Goal: Information Seeking & Learning: Learn about a topic

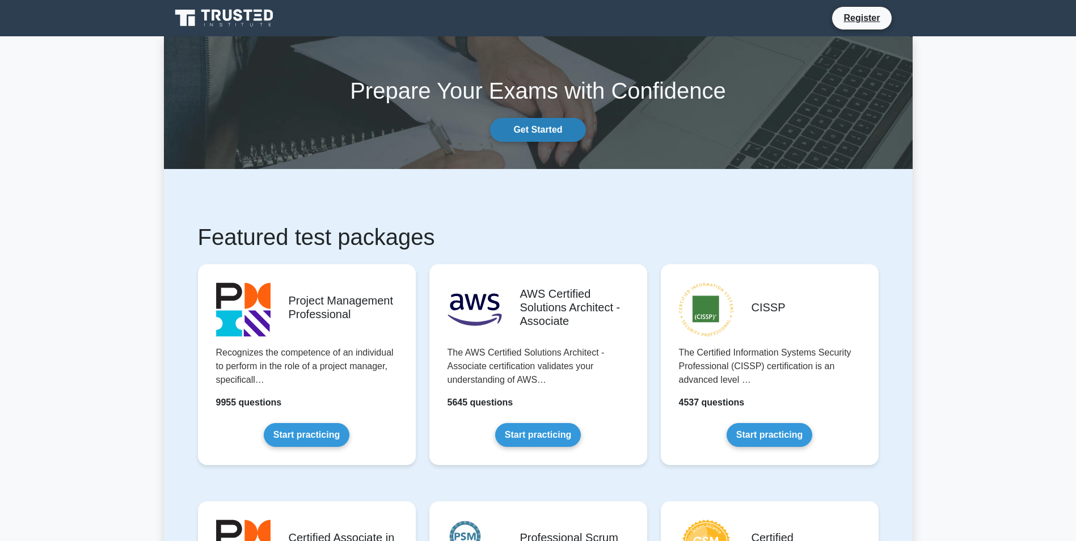
click at [533, 123] on link "Get Started" at bounding box center [537, 130] width 95 height 24
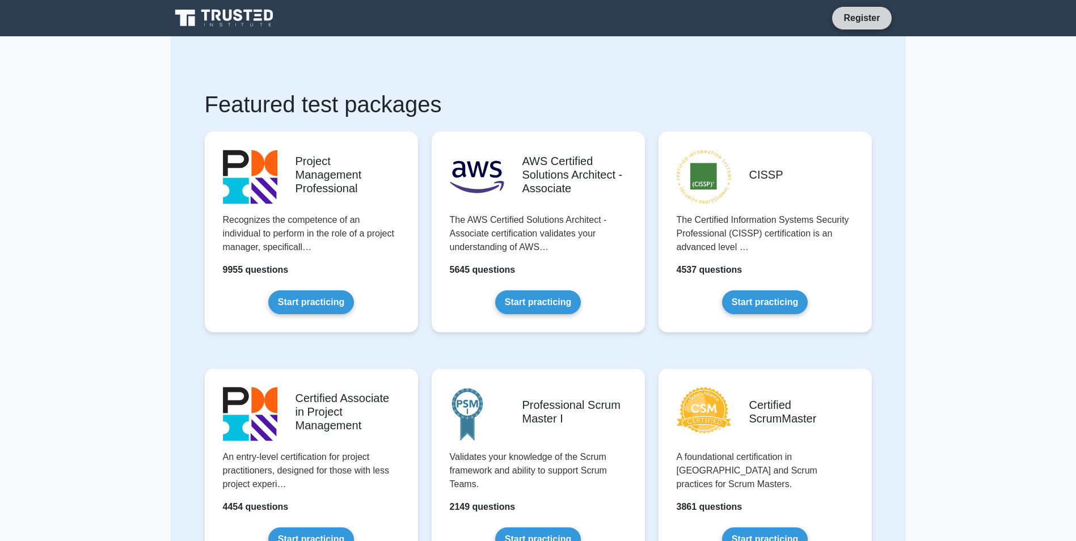
click at [869, 19] on link "Register" at bounding box center [862, 18] width 50 height 14
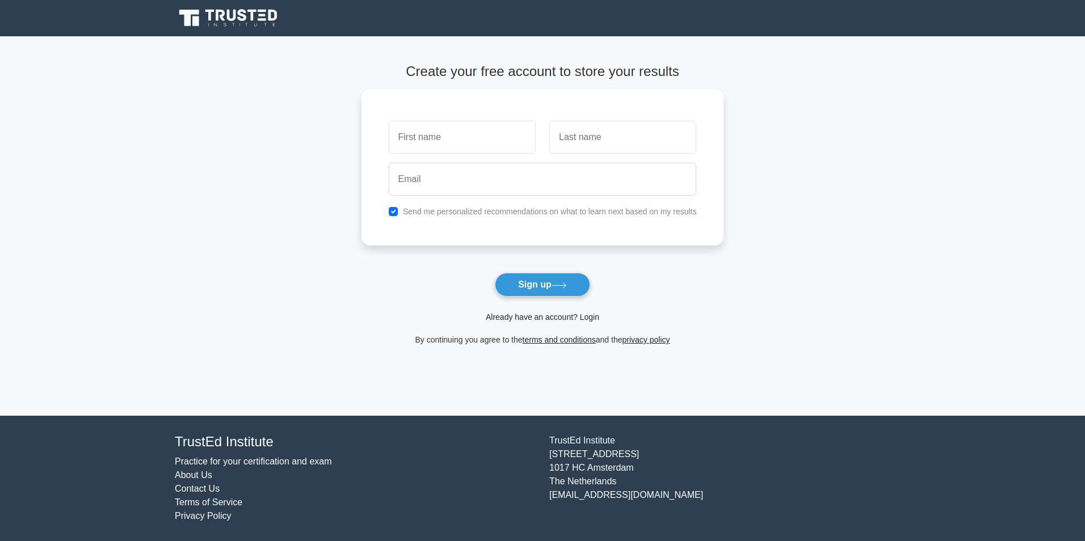
click at [570, 313] on link "Already have an account? Login" at bounding box center [542, 317] width 113 height 9
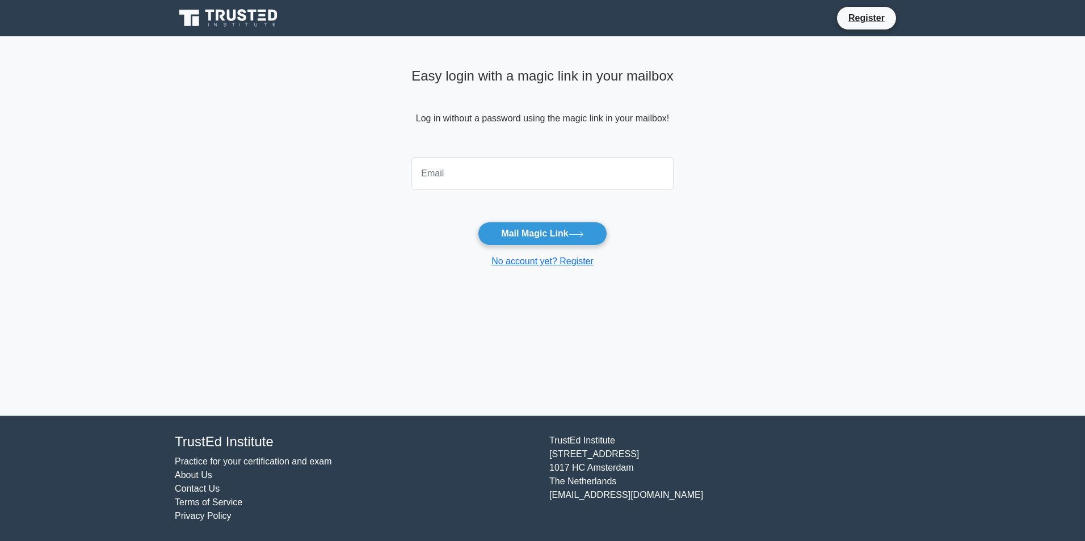
click at [506, 163] on input "email" at bounding box center [542, 173] width 262 height 33
type input "smutombo69@gmail.com"
click at [525, 232] on button "Mail Magic Link" at bounding box center [542, 234] width 129 height 24
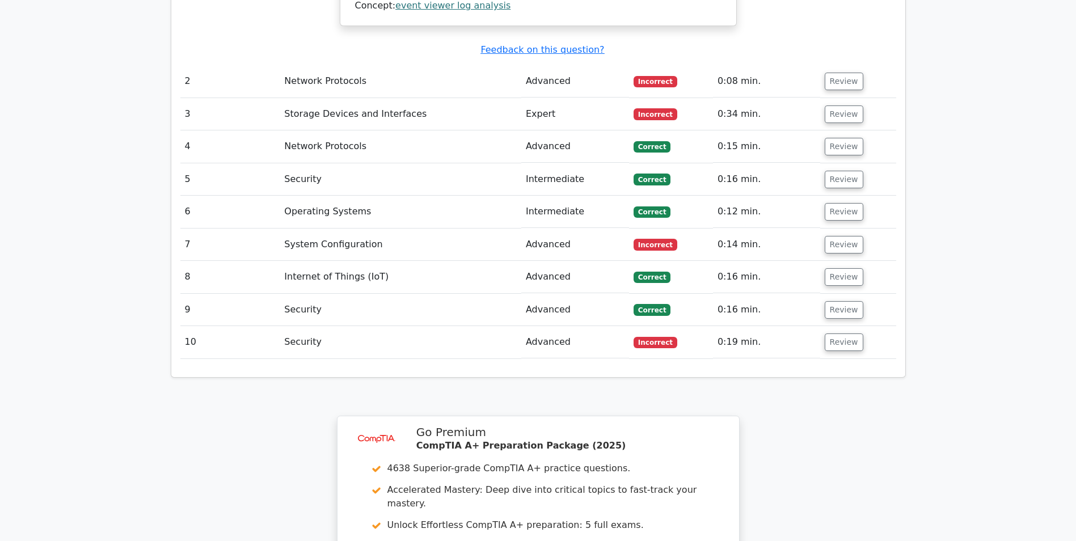
scroll to position [1585, 0]
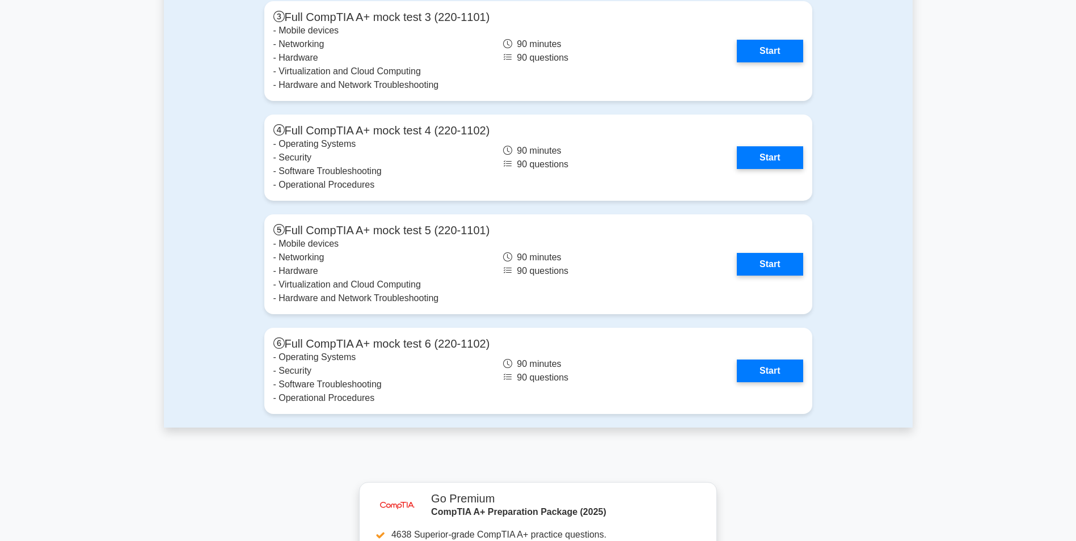
scroll to position [3405, 0]
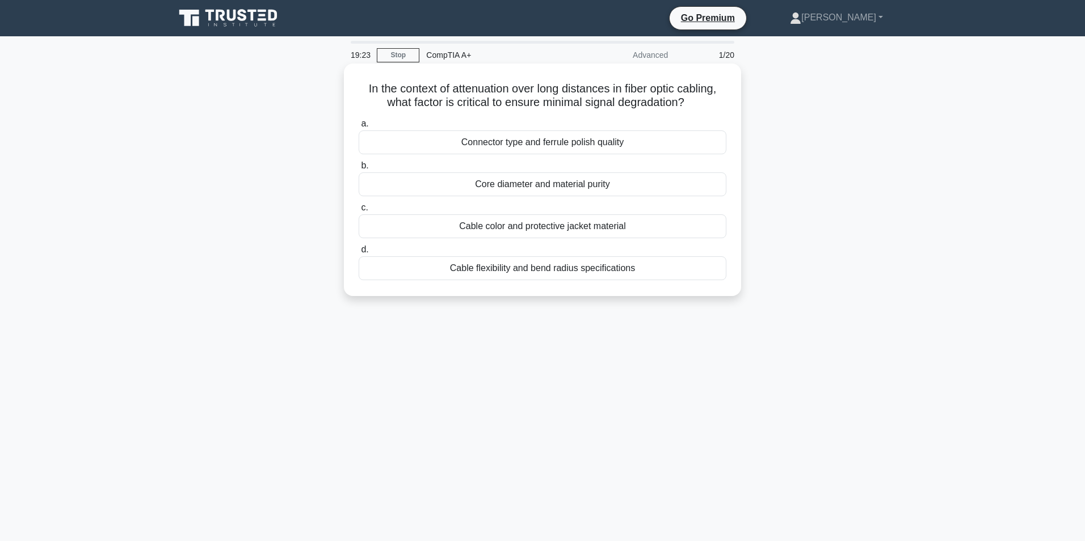
click at [493, 140] on div "Connector type and ferrule polish quality" at bounding box center [543, 143] width 368 height 24
click at [359, 128] on input "a. Connector type and ferrule polish quality" at bounding box center [359, 123] width 0 height 7
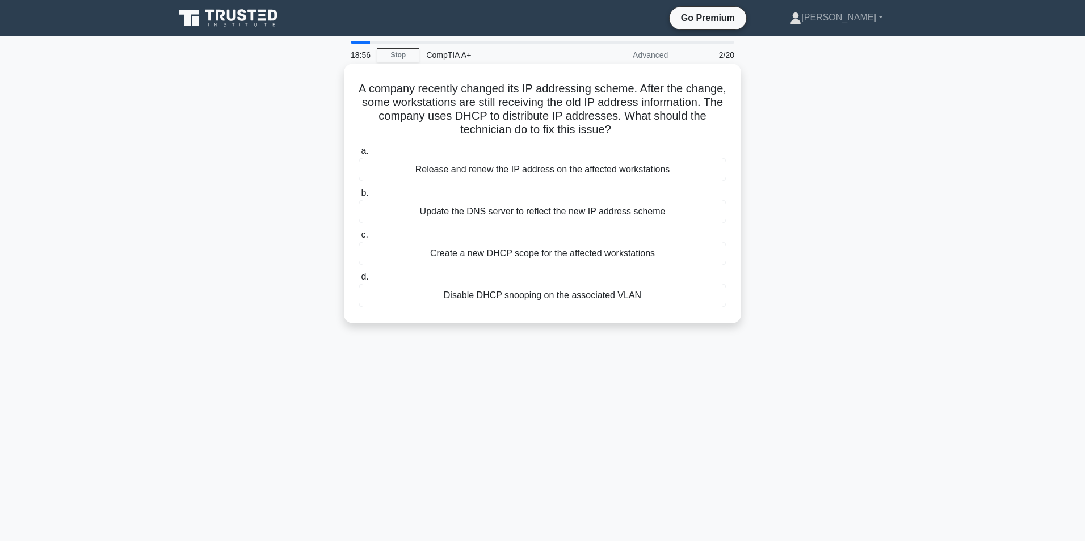
click at [439, 162] on div "Release and renew the IP address on the affected workstations" at bounding box center [543, 170] width 368 height 24
click at [359, 155] on input "a. Release and renew the IP address on the affected workstations" at bounding box center [359, 151] width 0 height 7
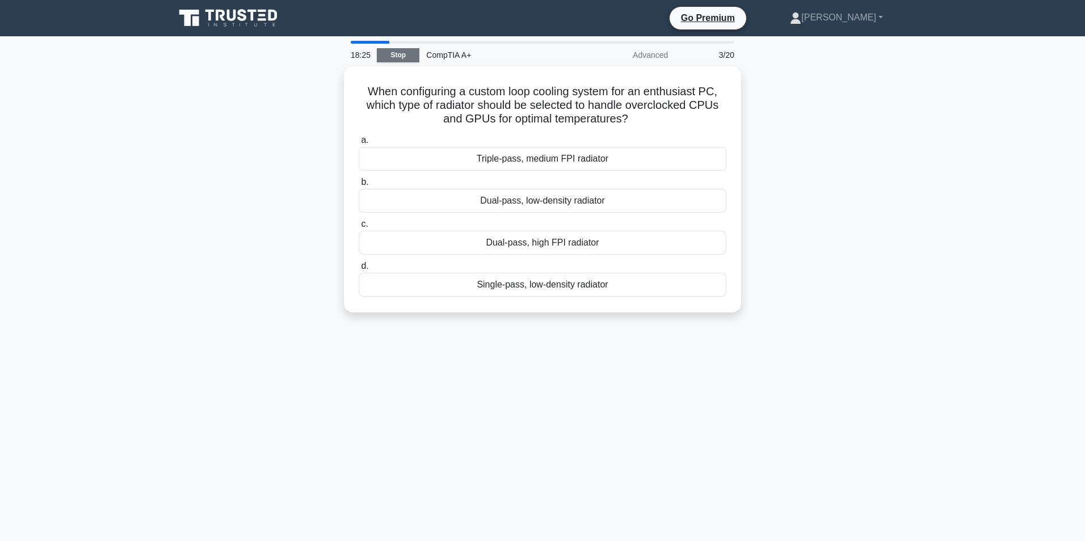
click at [405, 51] on link "Stop" at bounding box center [398, 55] width 43 height 14
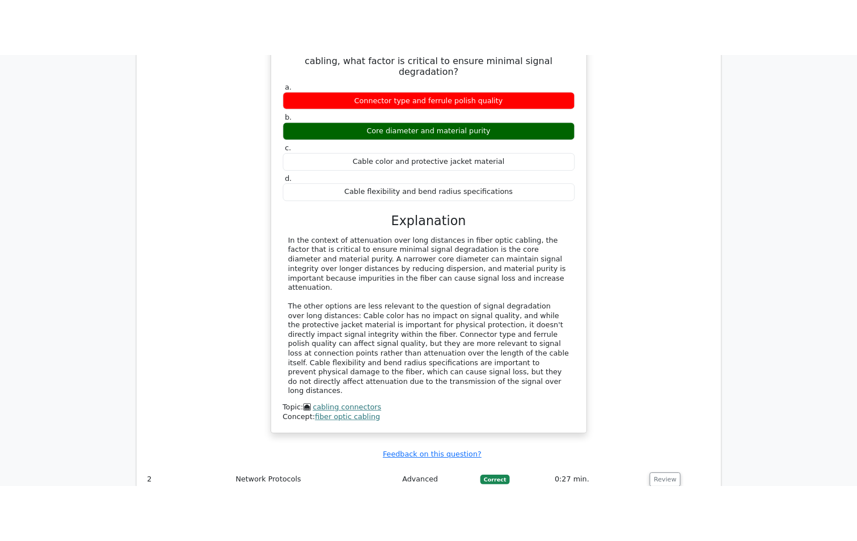
scroll to position [908, 0]
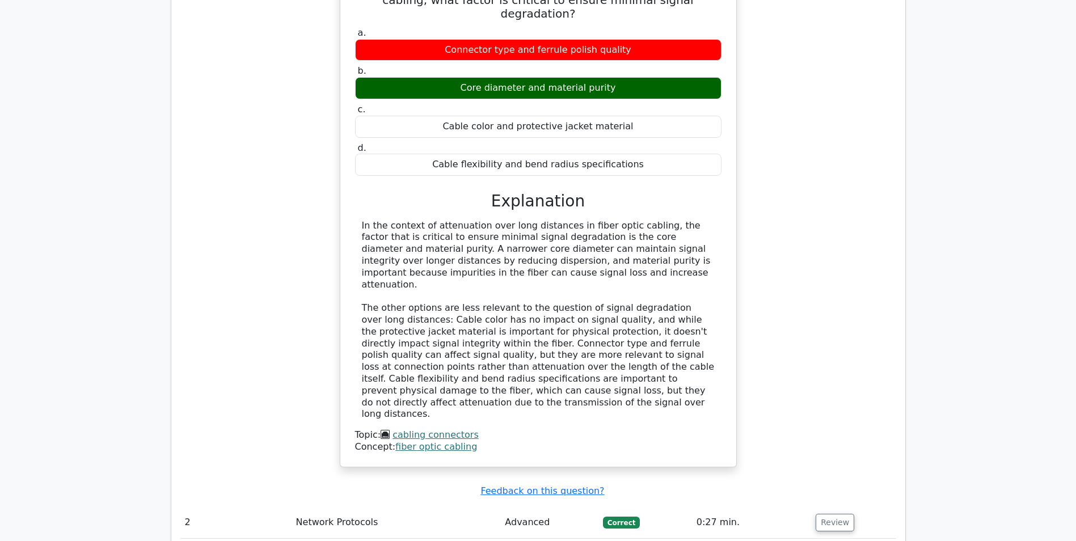
drag, startPoint x: 173, startPoint y: 0, endPoint x: 1043, endPoint y: 27, distance: 870.9
click at [1043, 27] on main "image/svg+xml Go Premium CompTIA A+ Preparation Package (2025) 4638 Superior-gr…" at bounding box center [538, 27] width 1076 height 1799
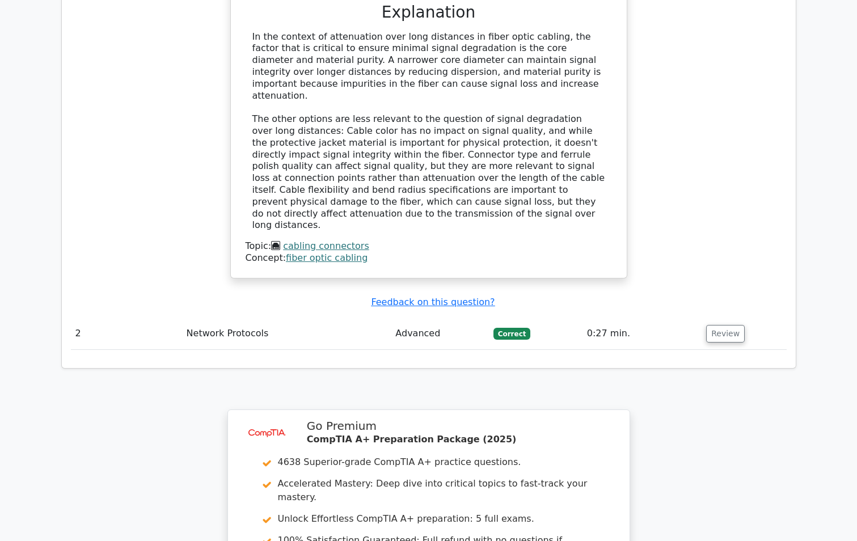
scroll to position [1162, 0]
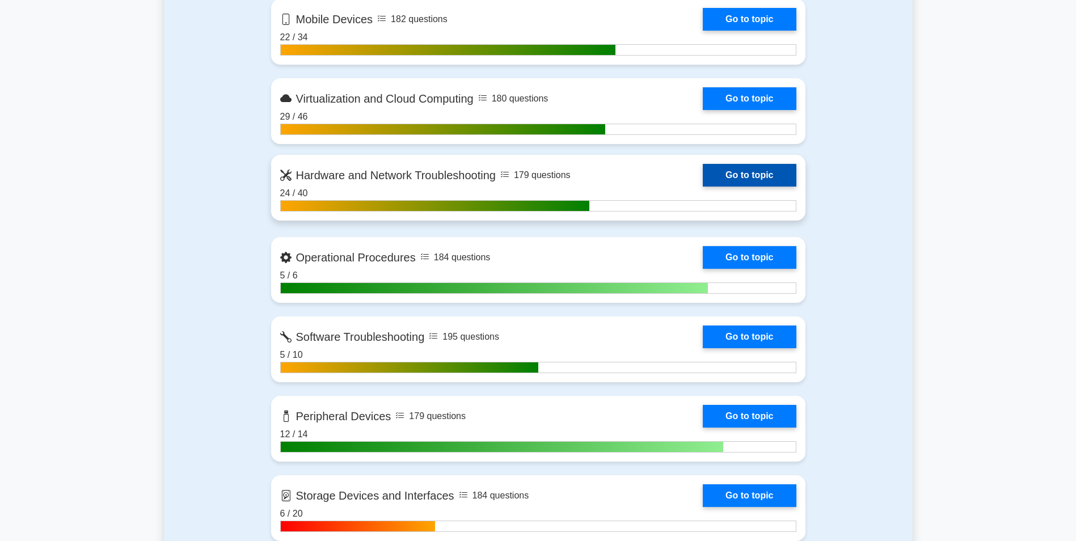
scroll to position [1248, 0]
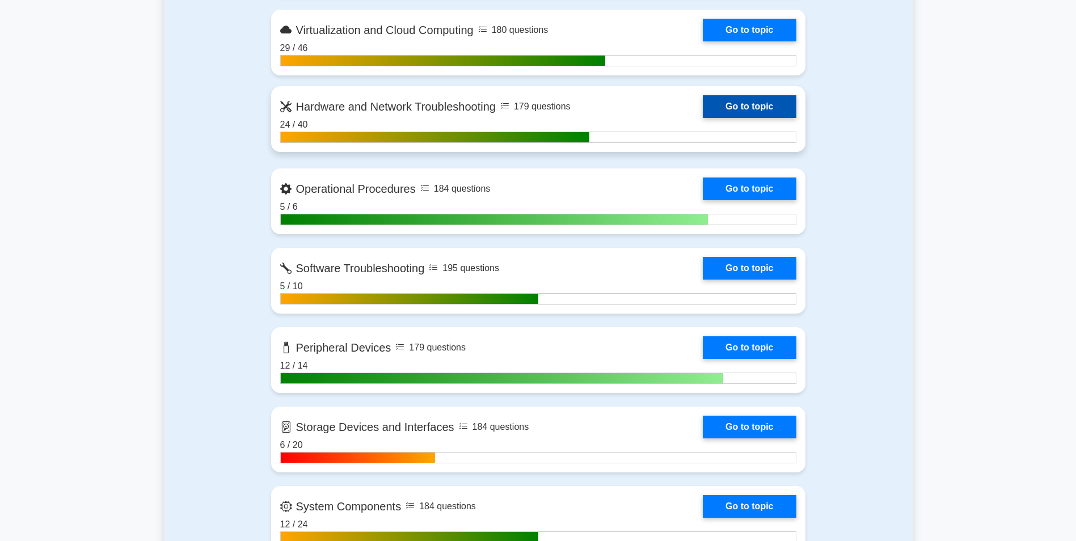
click at [703, 118] on link "Go to topic" at bounding box center [749, 106] width 93 height 23
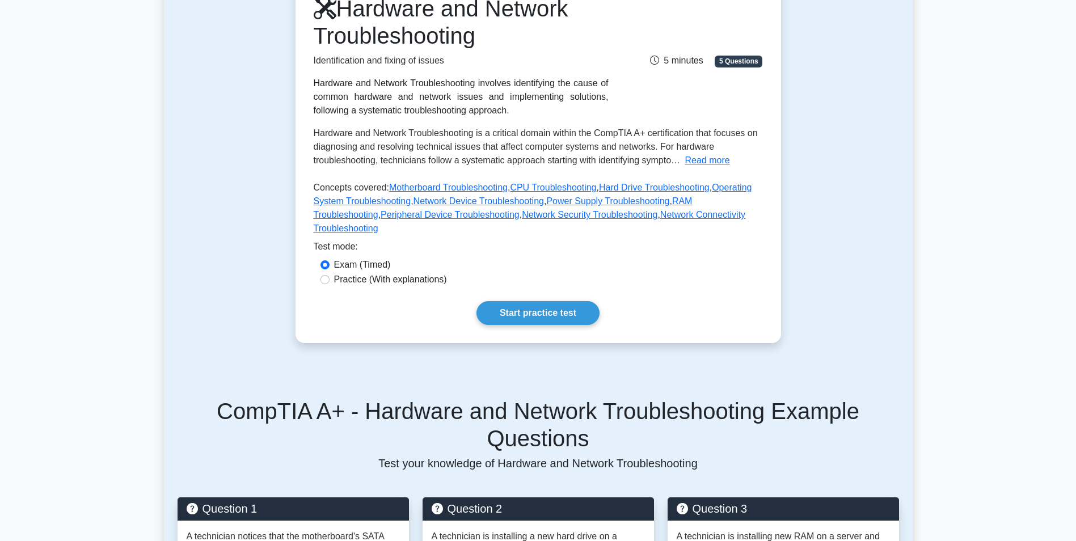
scroll to position [9, 0]
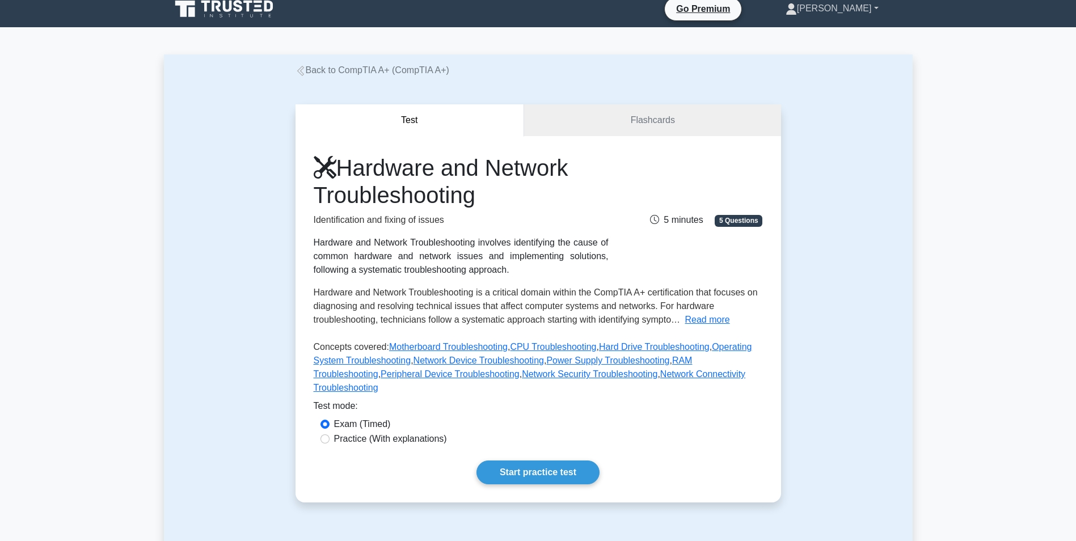
click at [861, 7] on link "[PERSON_NAME]" at bounding box center [833, 8] width 148 height 23
click at [845, 30] on link "Profile" at bounding box center [804, 35] width 90 height 18
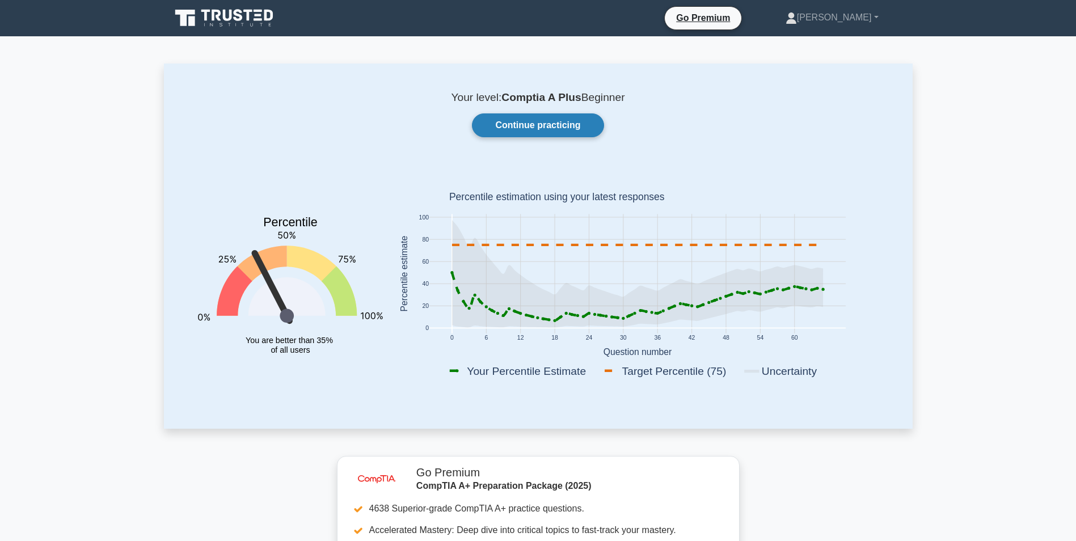
click at [560, 125] on link "Continue practicing" at bounding box center [538, 125] width 132 height 24
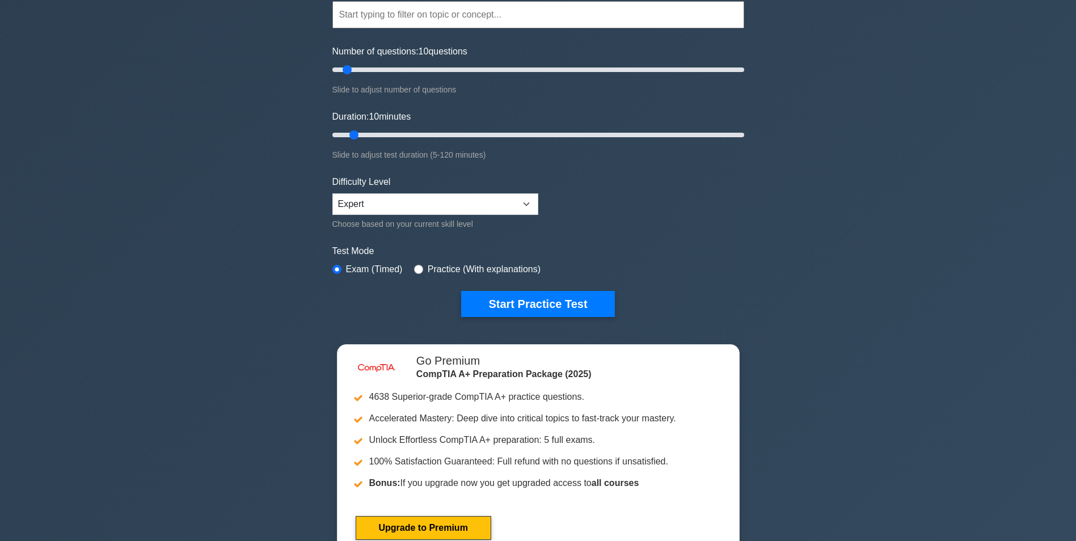
scroll to position [113, 0]
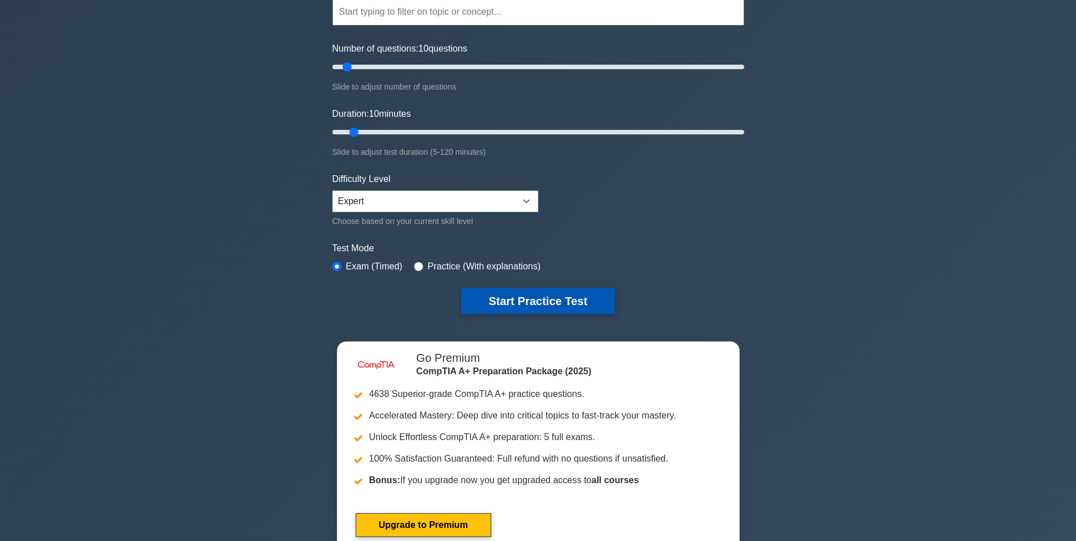
click at [544, 289] on button "Start Practice Test" at bounding box center [537, 301] width 153 height 26
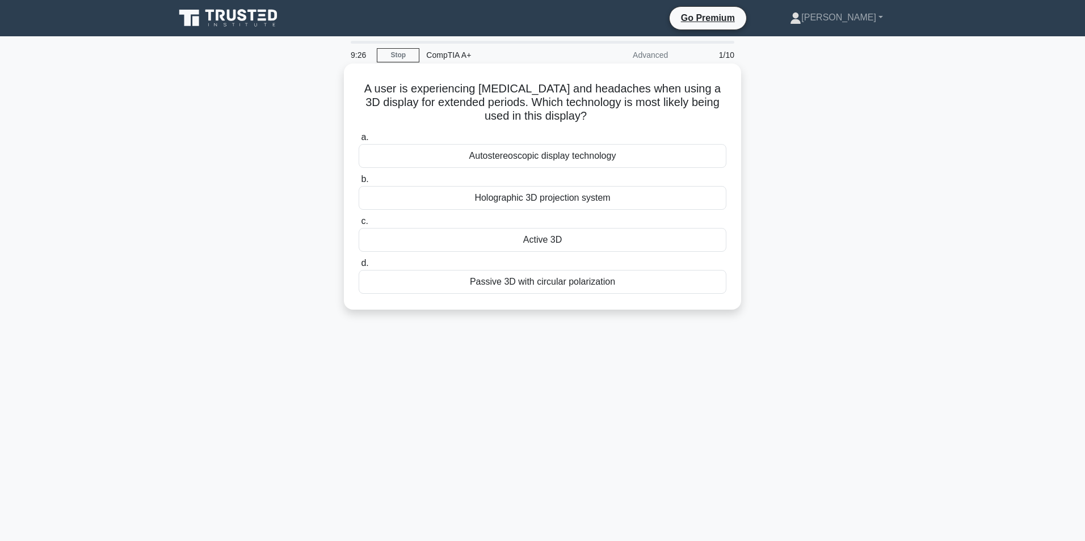
click at [579, 199] on div "Holographic 3D projection system" at bounding box center [543, 198] width 368 height 24
click at [359, 183] on input "b. Holographic 3D projection system" at bounding box center [359, 179] width 0 height 7
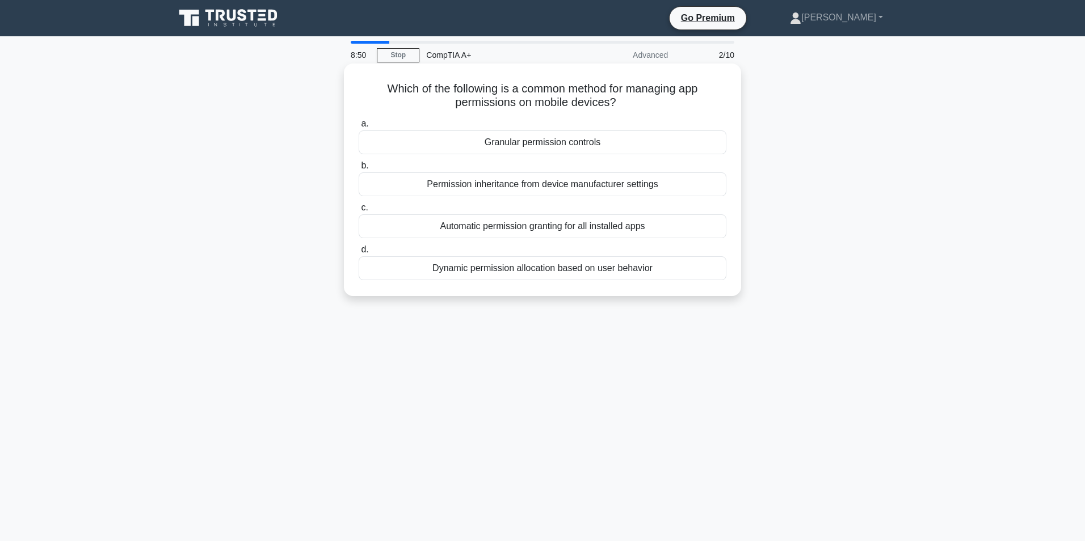
click at [614, 270] on div "Dynamic permission allocation based on user behavior" at bounding box center [543, 268] width 368 height 24
click at [359, 254] on input "d. Dynamic permission allocation based on user behavior" at bounding box center [359, 249] width 0 height 7
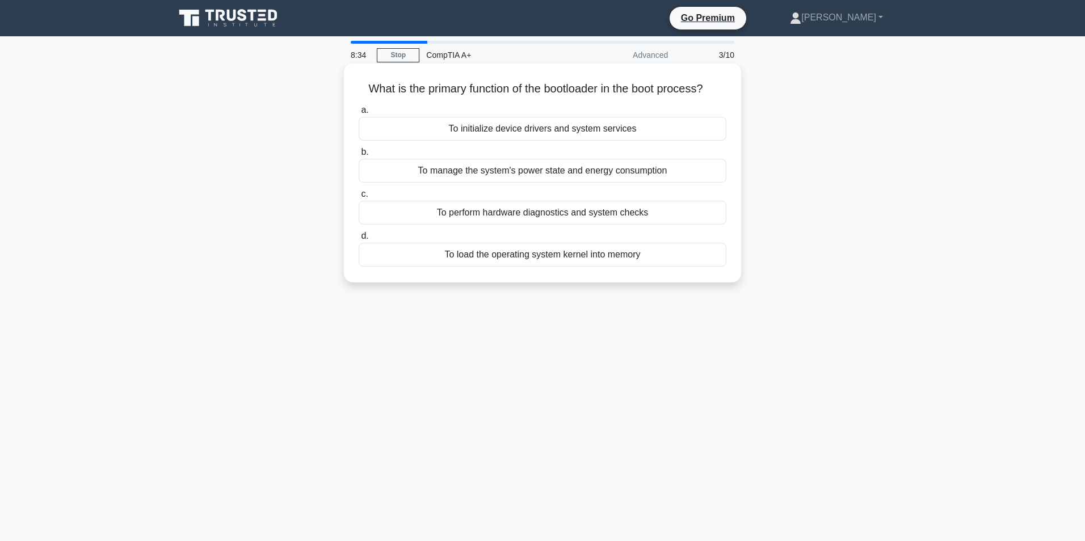
click at [614, 253] on div "To load the operating system kernel into memory" at bounding box center [543, 255] width 368 height 24
click at [359, 240] on input "d. To load the operating system kernel into memory" at bounding box center [359, 236] width 0 height 7
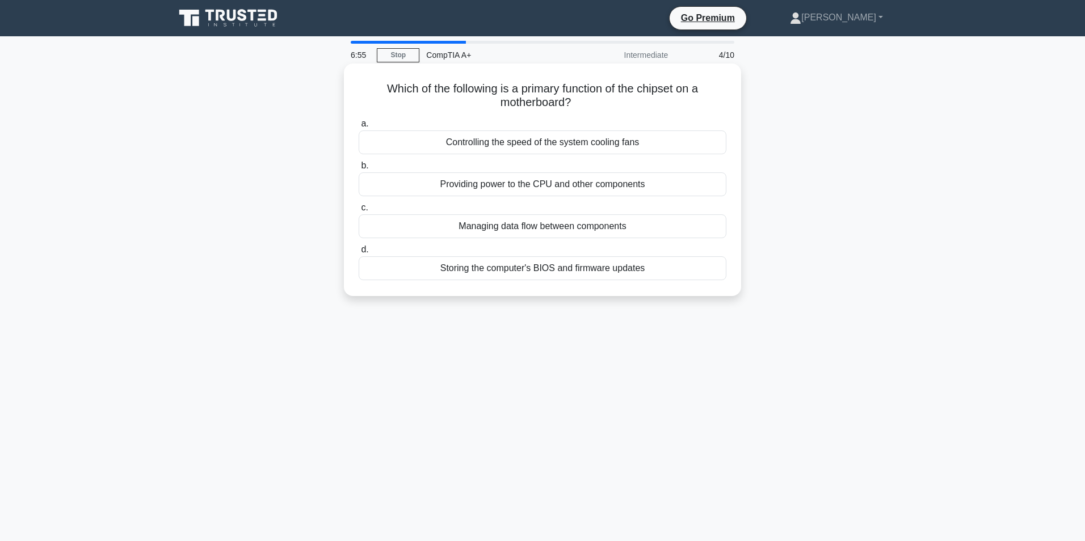
click at [579, 136] on div "Controlling the speed of the system cooling fans" at bounding box center [543, 143] width 368 height 24
click at [359, 128] on input "a. Controlling the speed of the system cooling fans" at bounding box center [359, 123] width 0 height 7
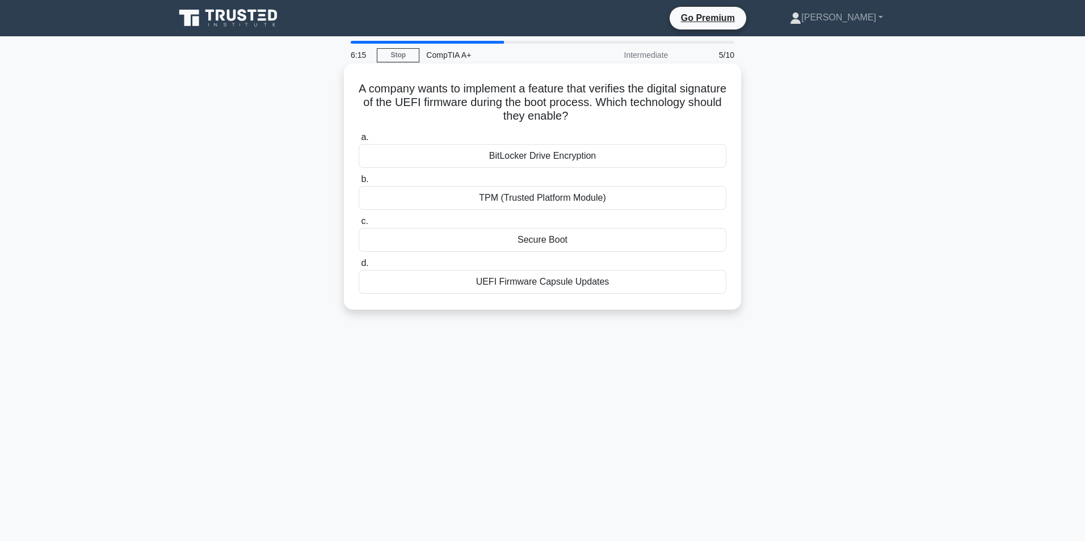
click at [565, 196] on div "TPM (Trusted Platform Module)" at bounding box center [543, 198] width 368 height 24
click at [359, 183] on input "b. TPM (Trusted Platform Module)" at bounding box center [359, 179] width 0 height 7
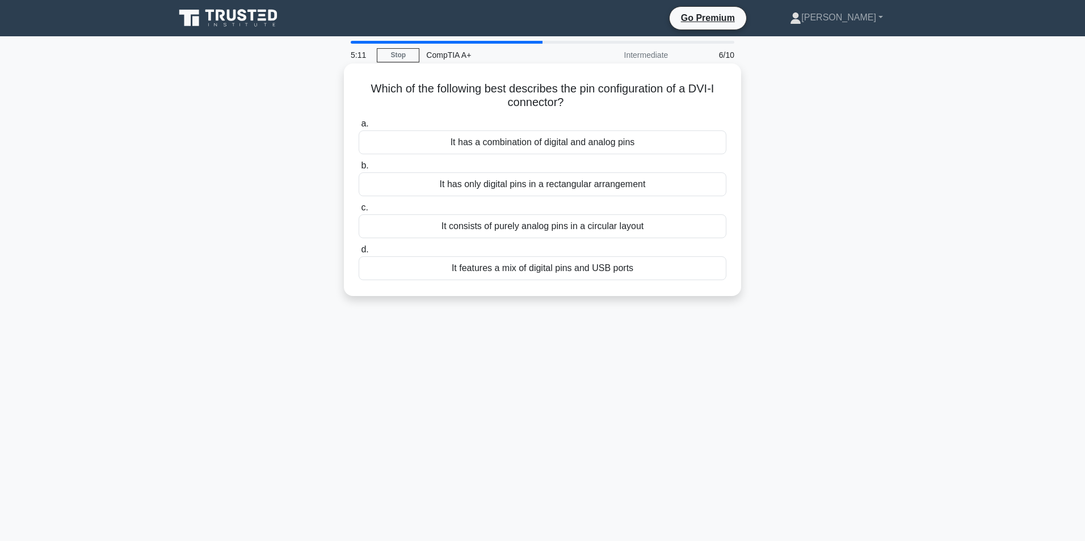
click at [611, 182] on div "It has only digital pins in a rectangular arrangement" at bounding box center [543, 185] width 368 height 24
click at [359, 170] on input "b. It has only digital pins in a rectangular arrangement" at bounding box center [359, 165] width 0 height 7
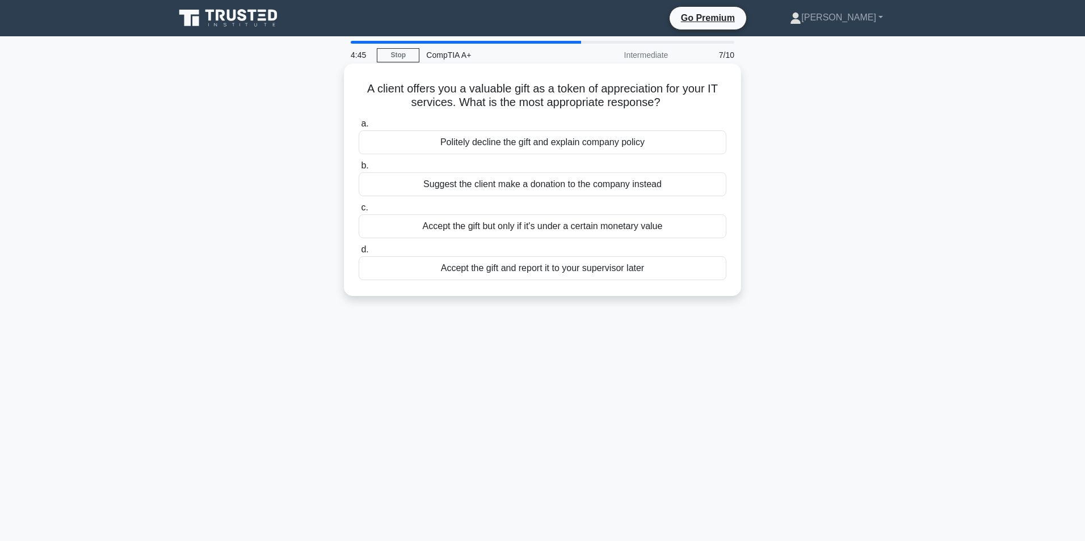
click at [623, 137] on div "Politely decline the gift and explain company policy" at bounding box center [543, 143] width 368 height 24
click at [359, 128] on input "a. Politely decline the gift and explain company policy" at bounding box center [359, 123] width 0 height 7
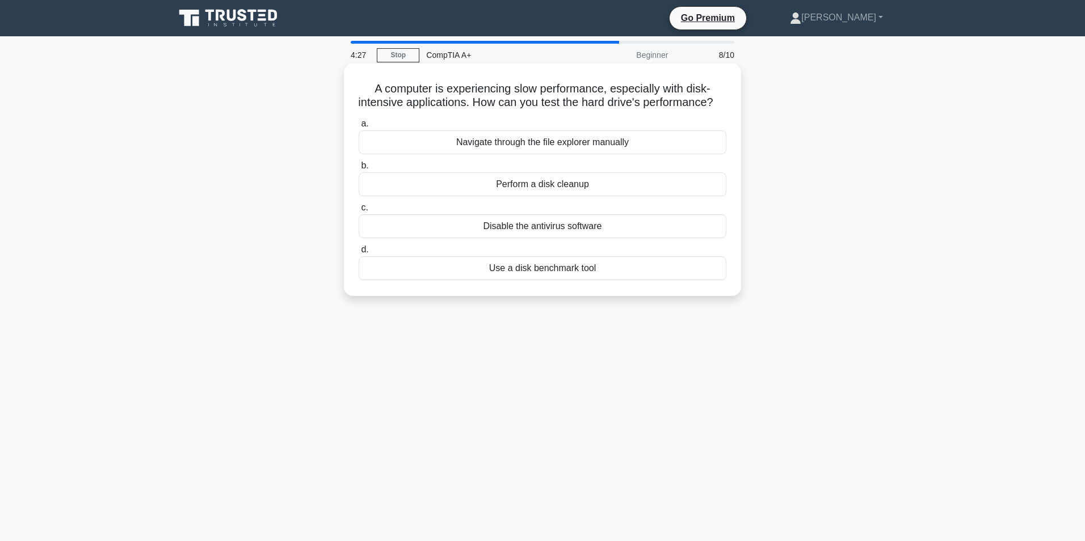
click at [576, 280] on div "Use a disk benchmark tool" at bounding box center [543, 268] width 368 height 24
click at [359, 254] on input "d. Use a disk benchmark tool" at bounding box center [359, 249] width 0 height 7
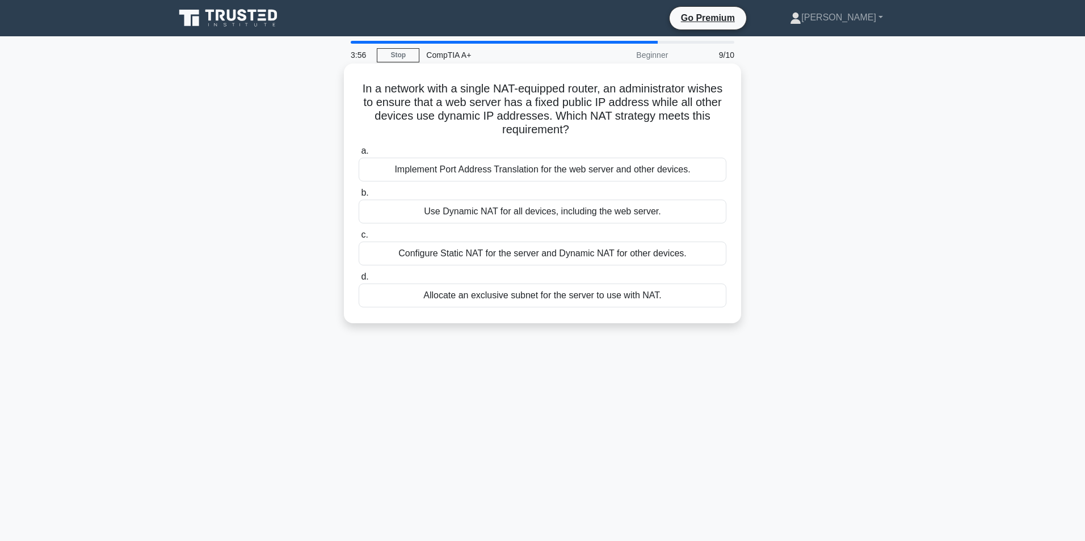
click at [595, 251] on div "Configure Static NAT for the server and Dynamic NAT for other devices." at bounding box center [543, 254] width 368 height 24
click at [359, 239] on input "c. Configure Static NAT for the server and Dynamic NAT for other devices." at bounding box center [359, 235] width 0 height 7
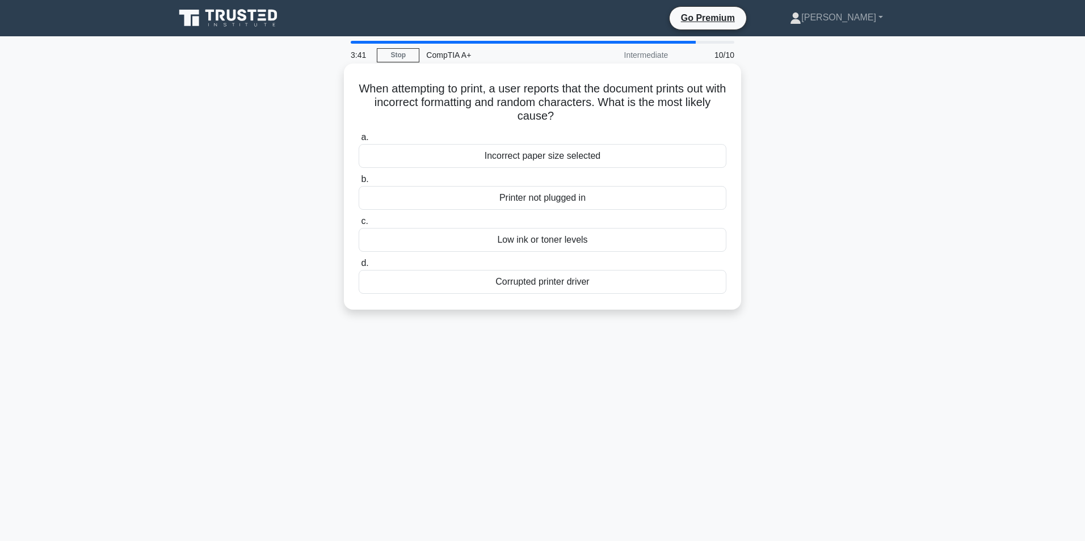
click at [582, 278] on div "Corrupted printer driver" at bounding box center [543, 282] width 368 height 24
click at [359, 267] on input "d. Corrupted printer driver" at bounding box center [359, 263] width 0 height 7
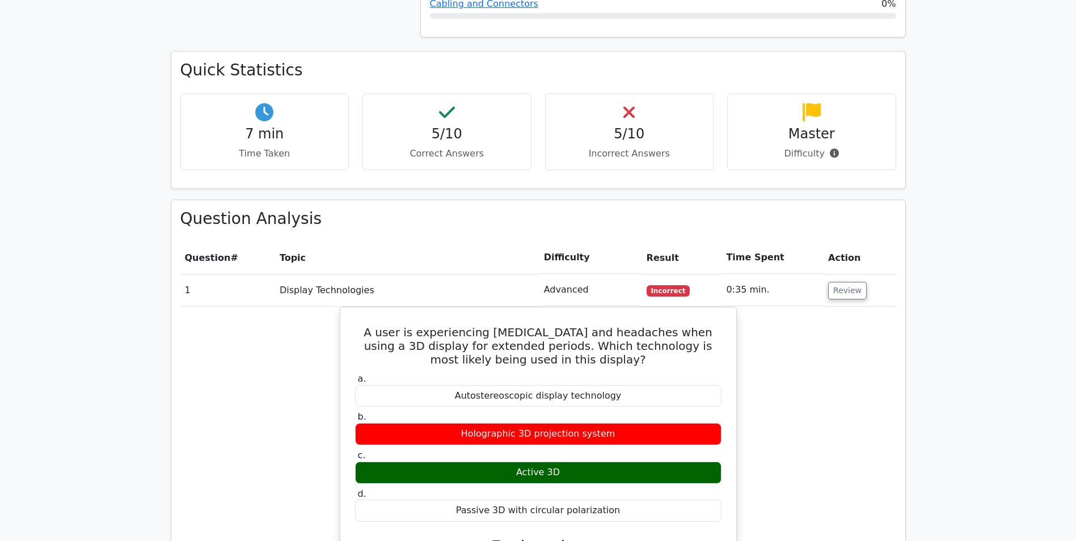
scroll to position [738, 0]
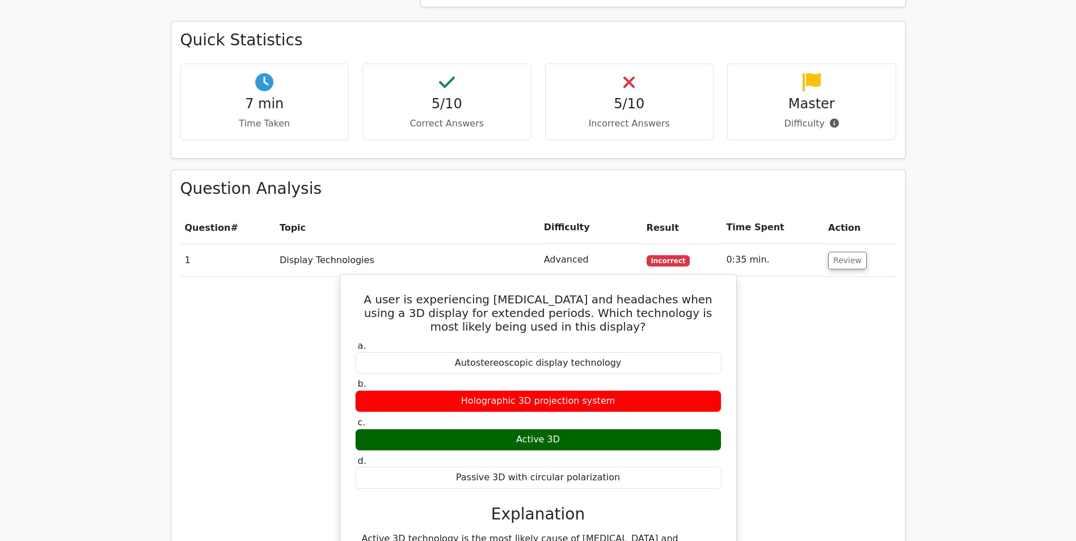
click at [579, 352] on div "Autostereoscopic display technology" at bounding box center [538, 363] width 367 height 22
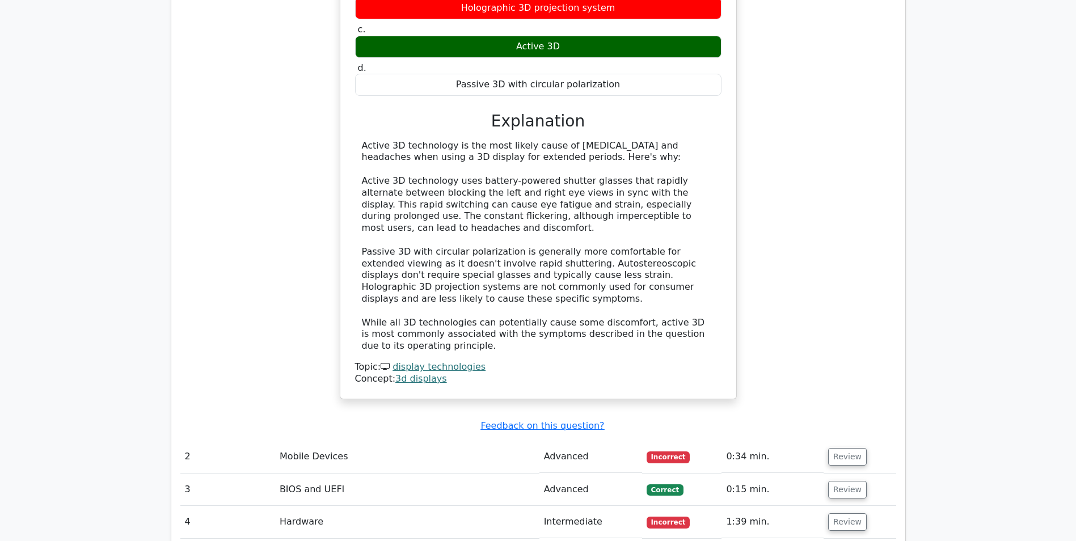
scroll to position [1135, 0]
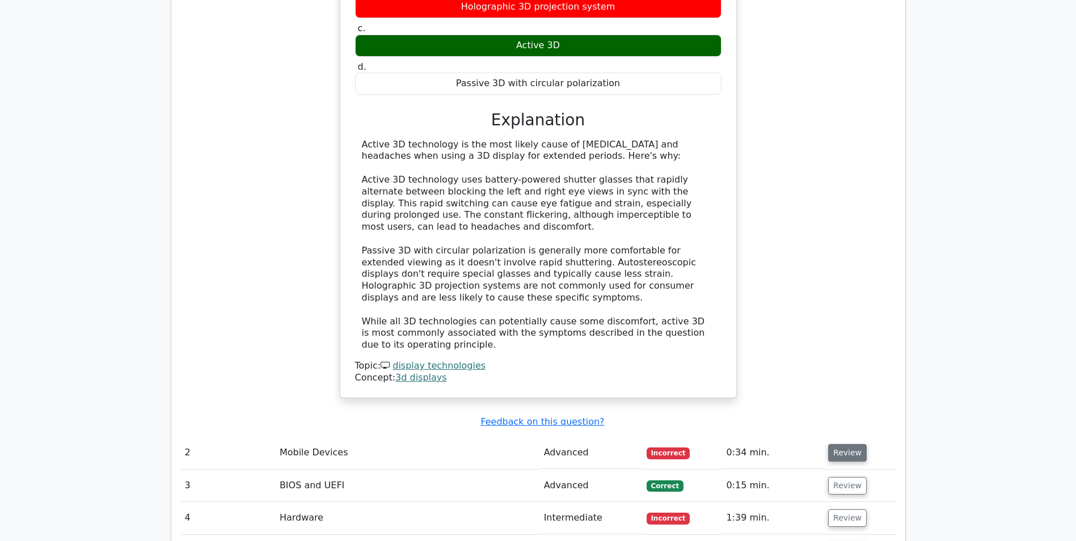
click at [840, 444] on button "Review" at bounding box center [847, 453] width 39 height 18
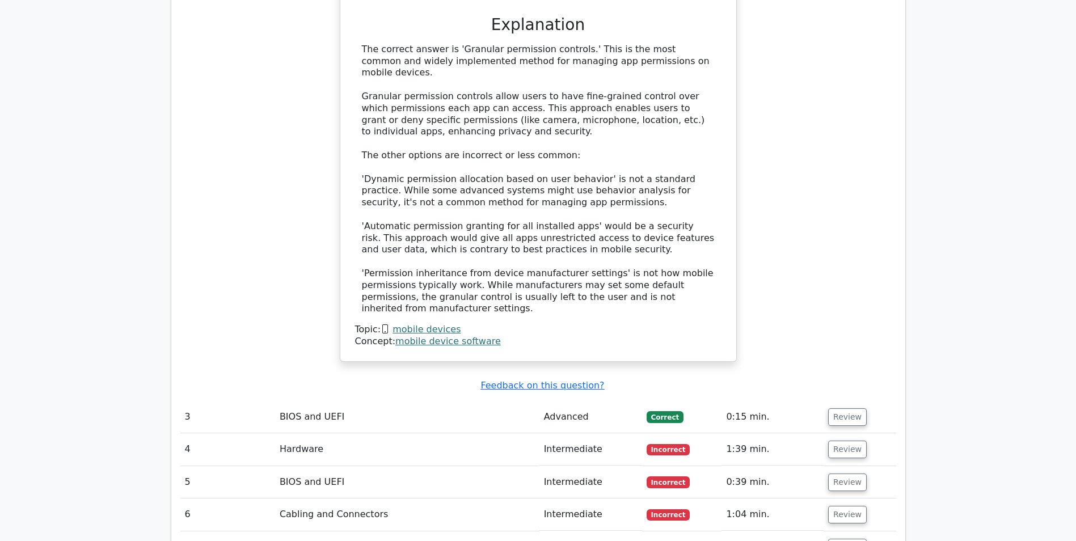
scroll to position [1816, 0]
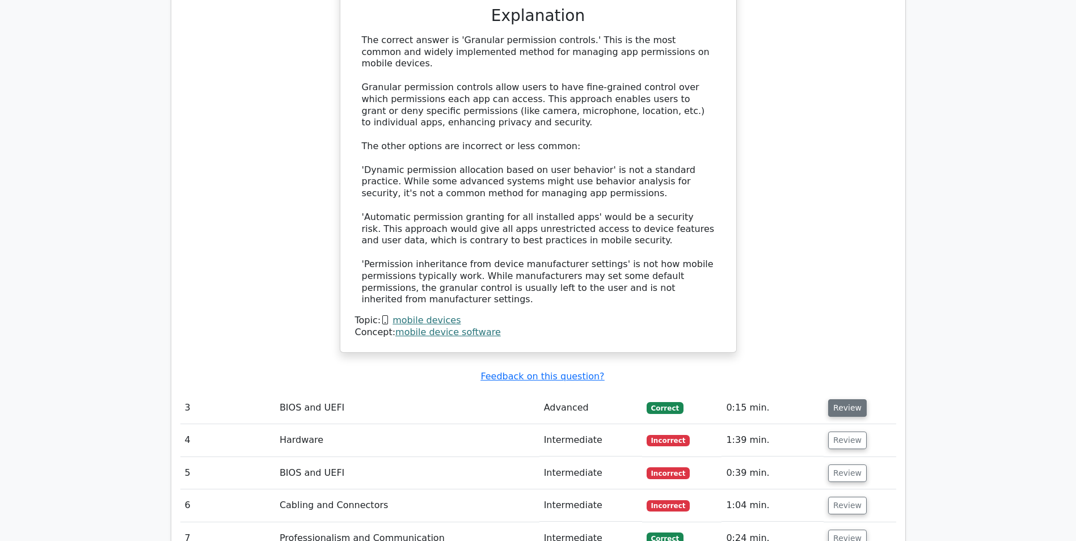
click at [849, 399] on button "Review" at bounding box center [847, 408] width 39 height 18
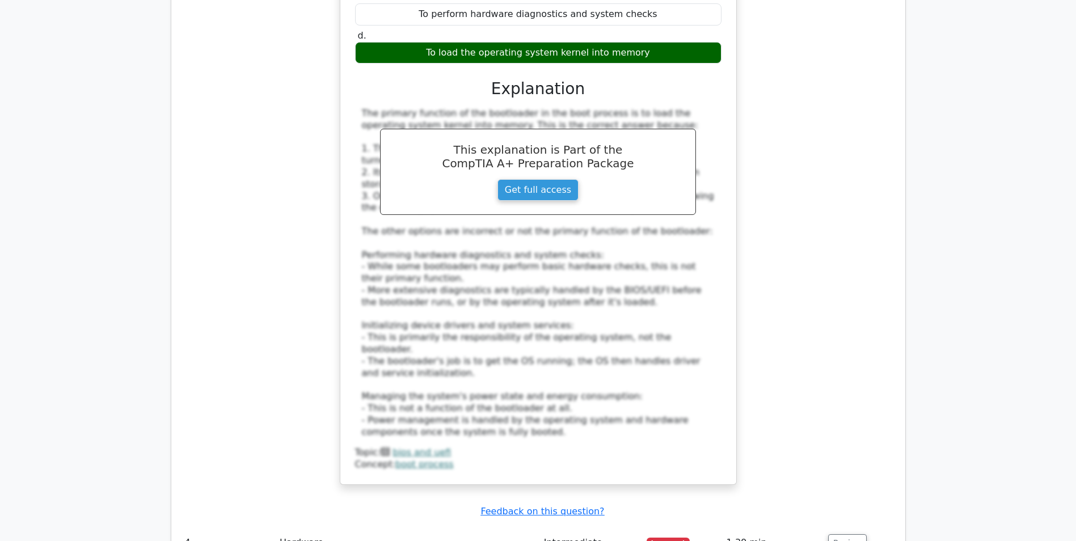
scroll to position [2440, 0]
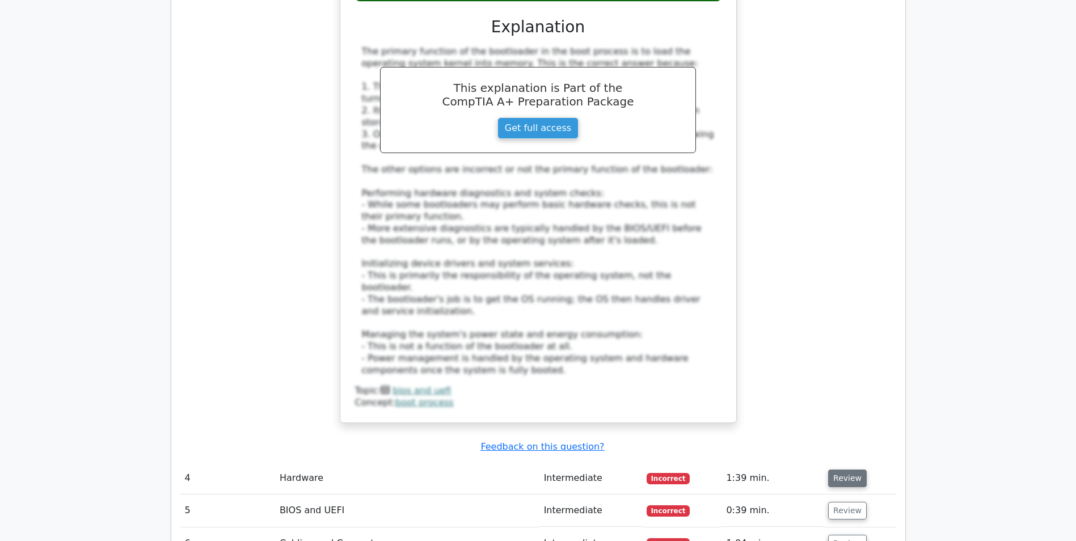
click at [831, 470] on button "Review" at bounding box center [847, 479] width 39 height 18
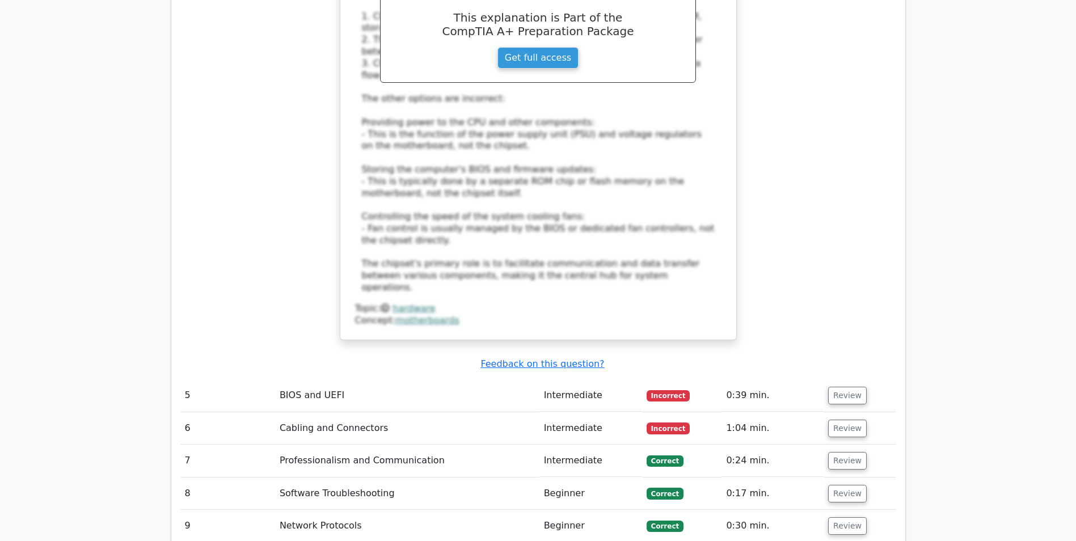
scroll to position [3235, 0]
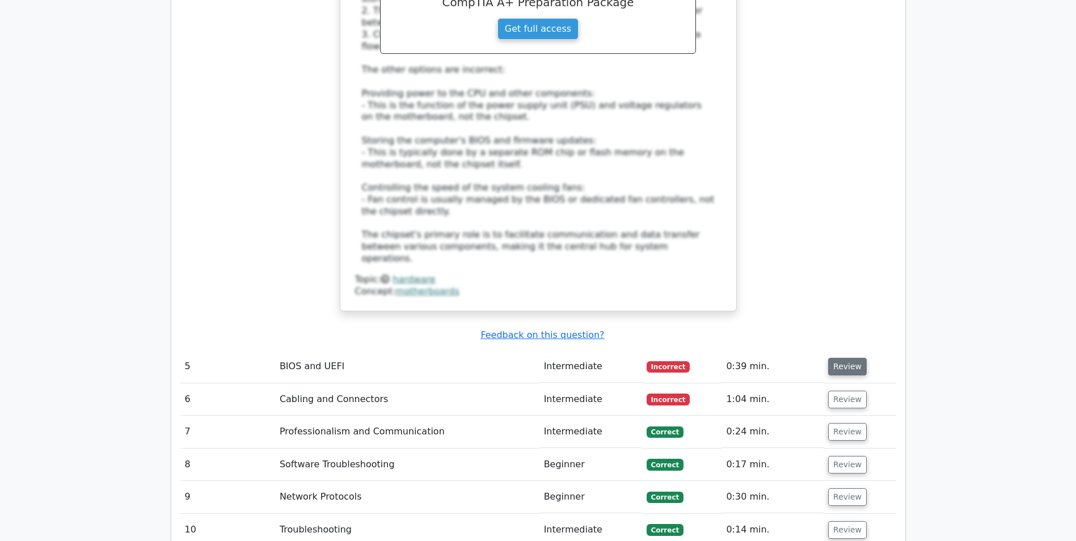
click at [838, 358] on button "Review" at bounding box center [847, 367] width 39 height 18
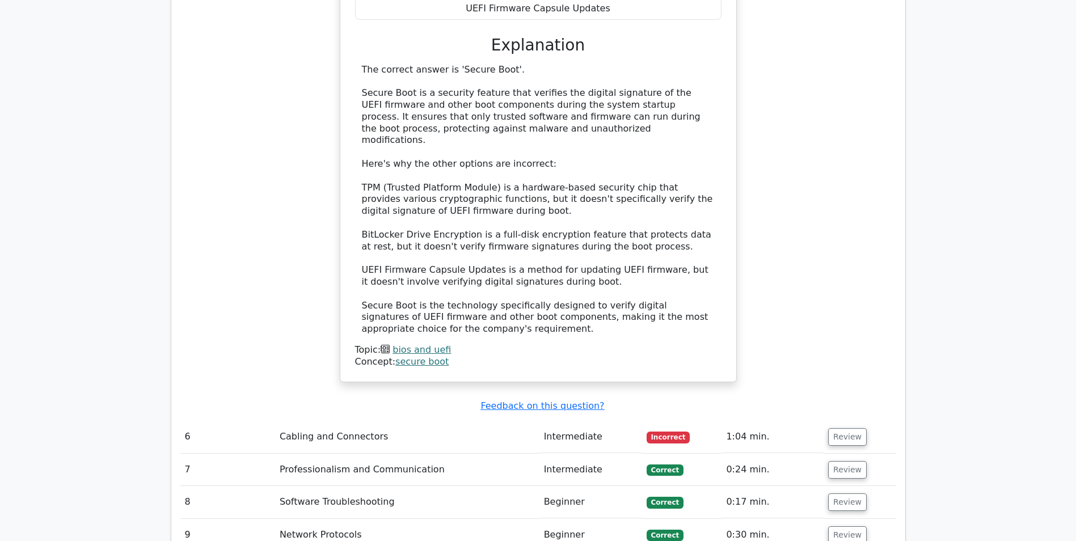
scroll to position [3915, 0]
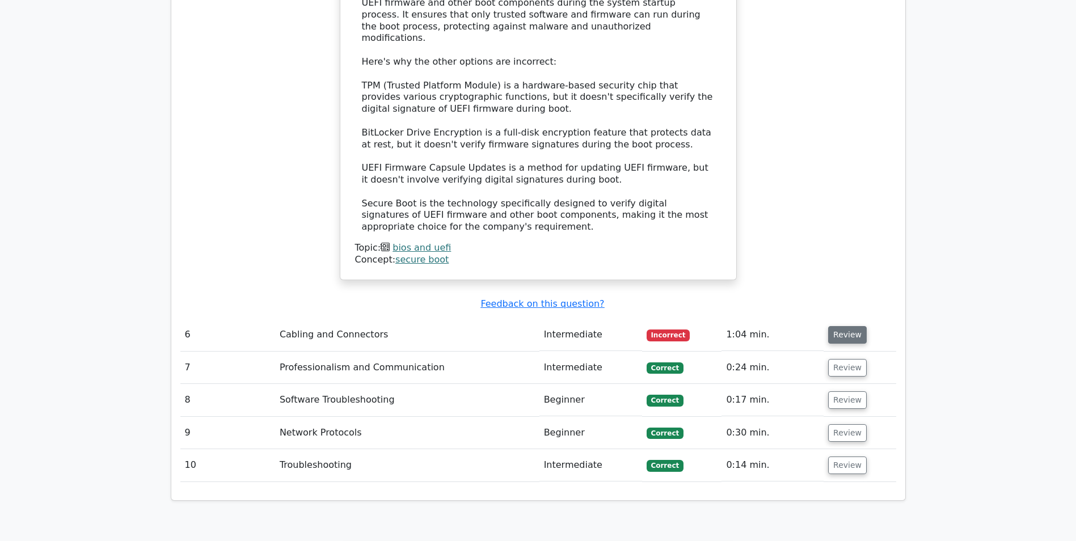
click at [848, 326] on button "Review" at bounding box center [847, 335] width 39 height 18
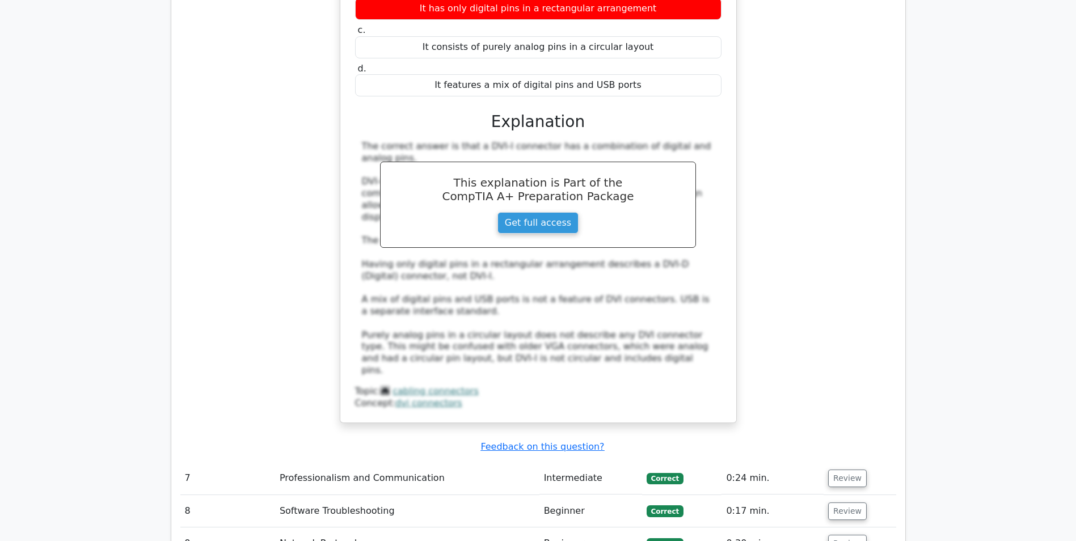
scroll to position [4369, 0]
